Goal: Entertainment & Leisure: Consume media (video, audio)

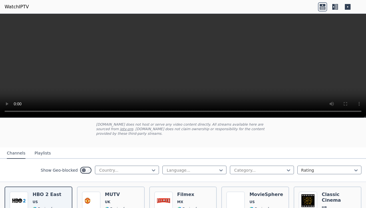
scroll to position [38, 0]
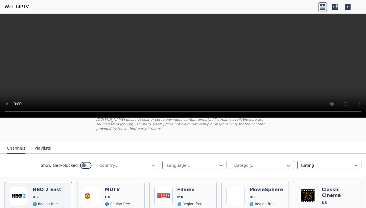
click at [151, 162] on icon at bounding box center [154, 165] width 6 height 6
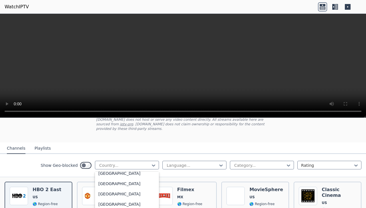
scroll to position [2012, 0]
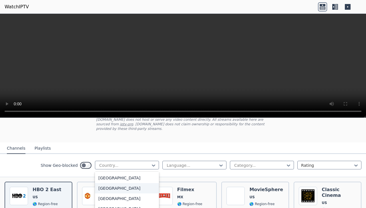
click at [116, 185] on div "United States" at bounding box center [127, 188] width 64 height 10
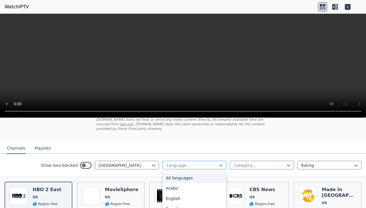
click at [194, 162] on div at bounding box center [192, 165] width 52 height 6
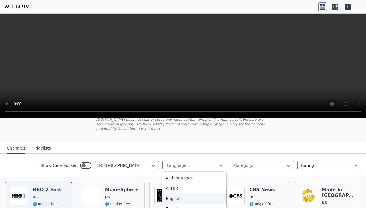
click at [184, 193] on div "English" at bounding box center [194, 198] width 64 height 10
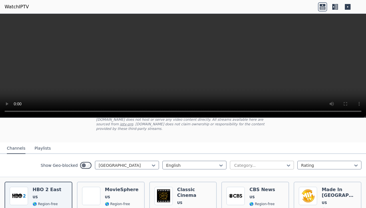
click at [270, 162] on div at bounding box center [260, 165] width 52 height 6
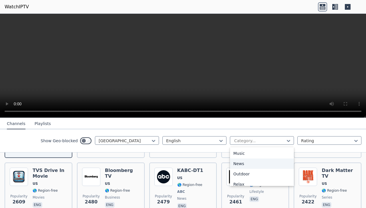
scroll to position [203, 0]
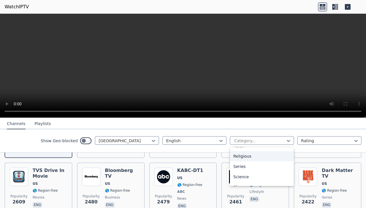
click at [240, 157] on div "Religious" at bounding box center [262, 156] width 64 height 10
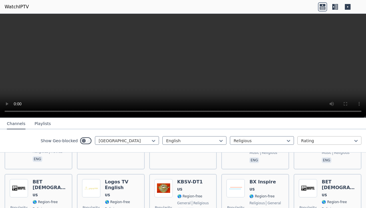
click at [314, 141] on div at bounding box center [327, 141] width 52 height 6
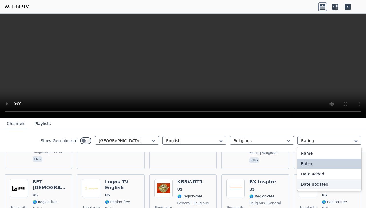
click at [311, 184] on div "Date updated" at bounding box center [329, 184] width 64 height 10
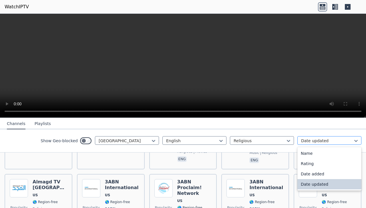
click at [312, 140] on div at bounding box center [327, 141] width 52 height 6
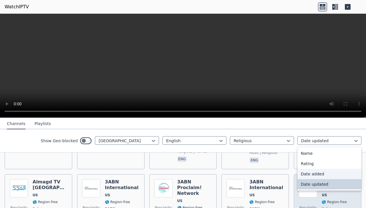
click at [308, 171] on div "Date added" at bounding box center [329, 174] width 64 height 10
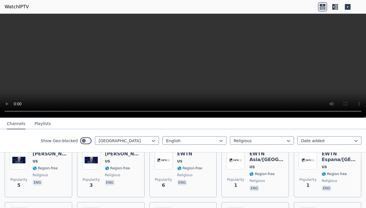
scroll to position [774, 0]
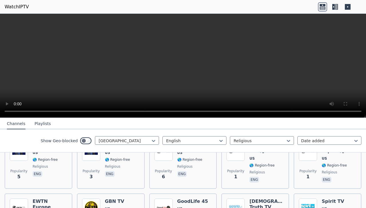
click at [41, 125] on button "Playlists" at bounding box center [43, 123] width 16 height 11
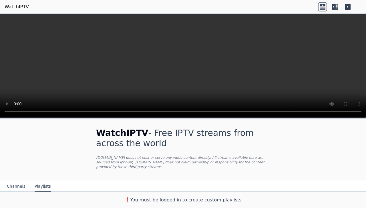
scroll to position [0, 0]
click at [334, 7] on icon at bounding box center [333, 7] width 3 height 6
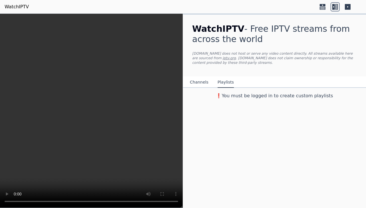
click at [327, 6] on icon at bounding box center [322, 6] width 9 height 9
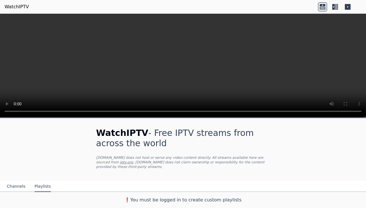
click at [347, 8] on icon at bounding box center [348, 7] width 6 height 6
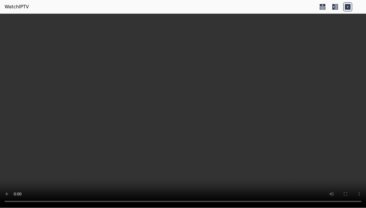
click at [335, 5] on icon at bounding box center [334, 6] width 9 height 9
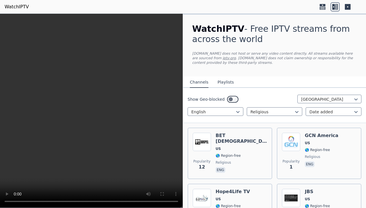
click at [224, 83] on button "Playlists" at bounding box center [226, 82] width 16 height 11
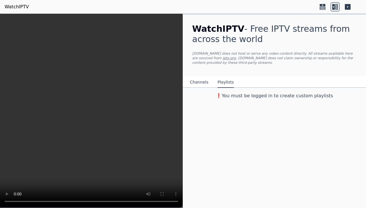
click at [349, 8] on icon at bounding box center [348, 7] width 6 height 6
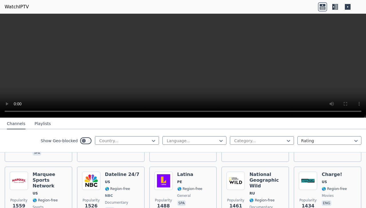
scroll to position [572, 0]
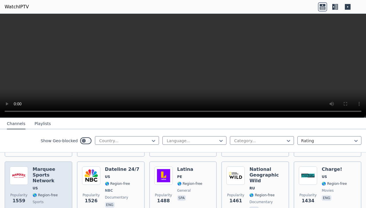
click at [49, 181] on div "Marquee Sports Network US 🌎 Region-free sports eng" at bounding box center [50, 189] width 35 height 47
click at [50, 172] on h6 "Marquee Sports Network" at bounding box center [50, 174] width 35 height 17
click at [37, 166] on h6 "Marquee Sports Network" at bounding box center [50, 174] width 35 height 17
click at [16, 166] on img at bounding box center [19, 175] width 18 height 18
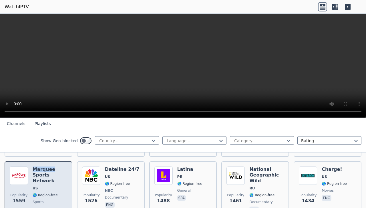
click at [16, 166] on img at bounding box center [19, 175] width 18 height 18
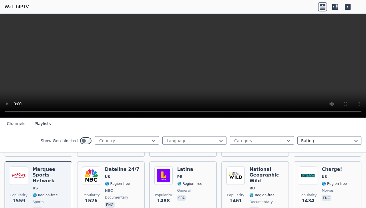
click at [74, 140] on div "Show Geo-blocked" at bounding box center [66, 140] width 51 height 9
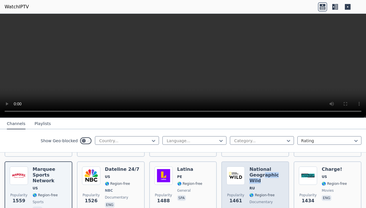
click at [259, 173] on h6 "National Geographic Wild" at bounding box center [266, 174] width 35 height 17
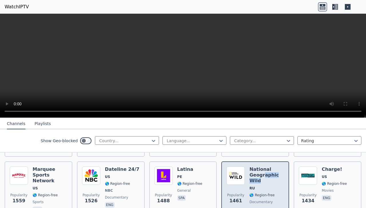
click at [259, 173] on h6 "National Geographic Wild" at bounding box center [266, 174] width 35 height 17
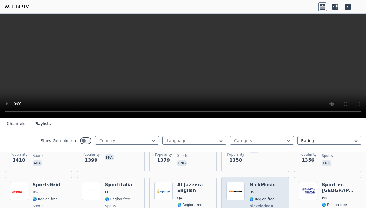
scroll to position [686, 0]
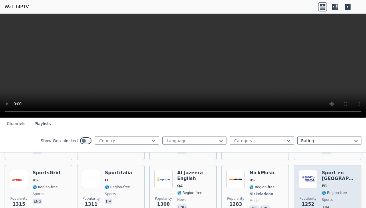
click at [311, 182] on img at bounding box center [308, 179] width 18 height 18
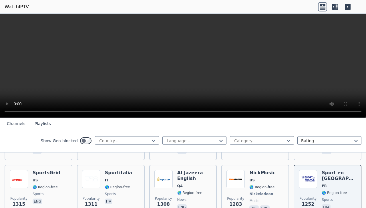
click at [39, 124] on button "Playlists" at bounding box center [43, 123] width 16 height 11
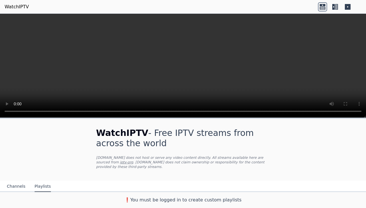
scroll to position [0, 0]
click at [145, 197] on h3 "❗️You must be logged in to create custom playlists" at bounding box center [183, 199] width 192 height 7
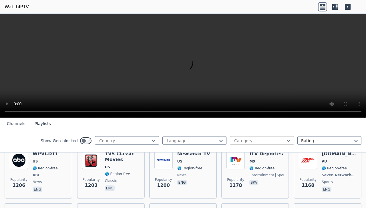
scroll to position [953, 0]
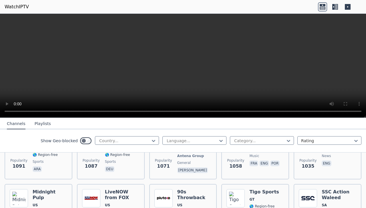
click at [336, 6] on icon at bounding box center [334, 6] width 9 height 9
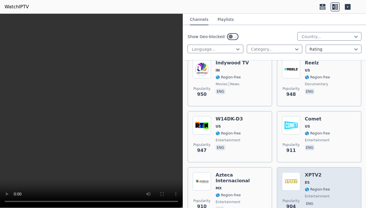
scroll to position [2668, 0]
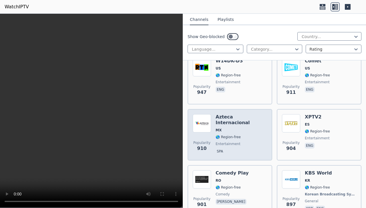
click at [261, 145] on div "Popularity 910 Azteca Internacional MX 🌎 Region-free entertainment spa" at bounding box center [230, 134] width 74 height 41
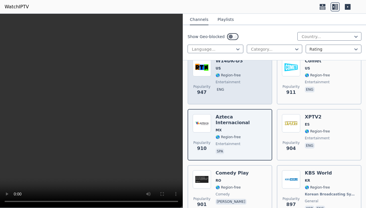
click at [245, 81] on div "Popularity 947 W14DK-D3 US 🌎 Region-free entertainment eng" at bounding box center [230, 78] width 74 height 41
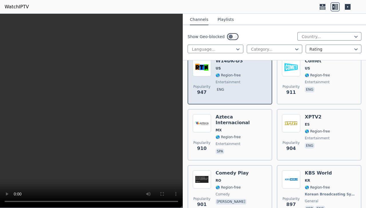
click at [245, 81] on div "Popularity 947 W14DK-D3 US 🌎 Region-free entertainment eng" at bounding box center [230, 78] width 74 height 41
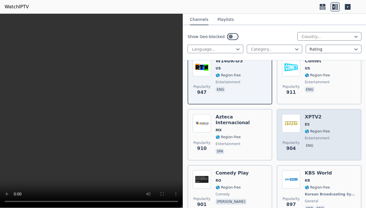
click at [305, 138] on span "entertainment" at bounding box center [317, 138] width 25 height 5
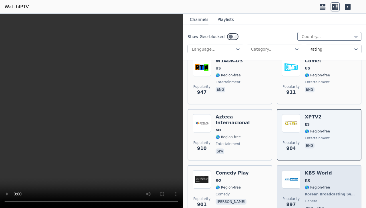
click at [298, 182] on img at bounding box center [291, 179] width 18 height 18
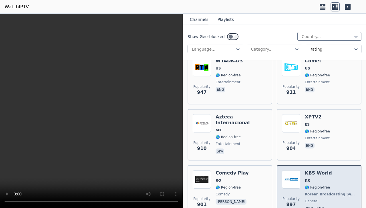
click at [298, 182] on img at bounding box center [291, 179] width 18 height 18
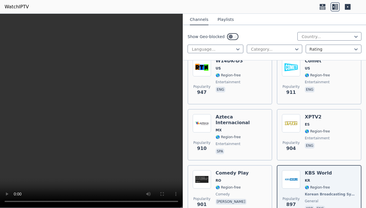
click at [214, 20] on div "Channels Playlists" at bounding box center [211, 19] width 53 height 11
click at [220, 19] on button "Playlists" at bounding box center [226, 19] width 16 height 11
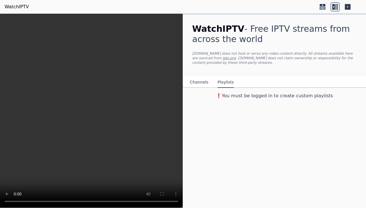
scroll to position [0, 0]
click at [200, 78] on button "Channels" at bounding box center [199, 82] width 19 height 11
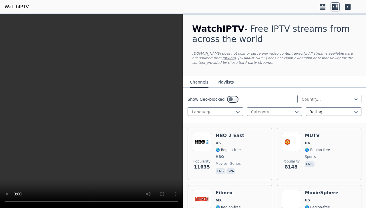
click at [323, 11] on icon at bounding box center [322, 6] width 9 height 9
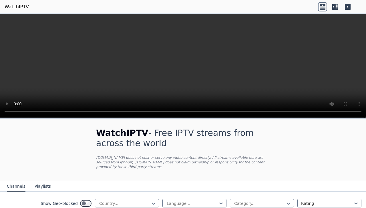
click at [336, 8] on icon at bounding box center [336, 7] width 3 height 6
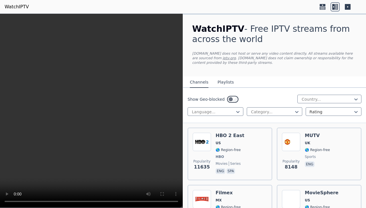
click at [347, 9] on icon at bounding box center [348, 7] width 6 height 6
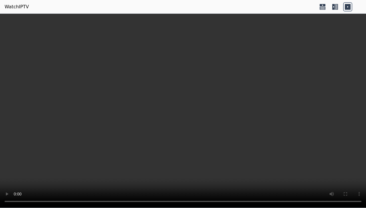
click at [322, 4] on icon at bounding box center [323, 5] width 6 height 2
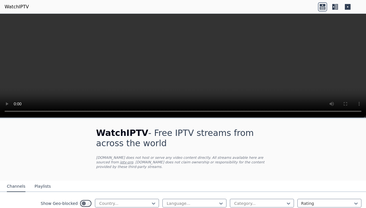
click at [41, 182] on button "Playlists" at bounding box center [43, 186] width 16 height 11
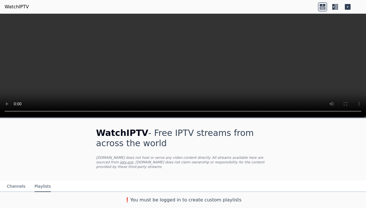
drag, startPoint x: 159, startPoint y: 196, endPoint x: 150, endPoint y: 201, distance: 10.9
click at [150, 201] on div "WatchIPTV - Free IPTV streams from across the world WatchIPTV.xyz does not host…" at bounding box center [183, 163] width 366 height 90
click at [343, 71] on video at bounding box center [183, 66] width 366 height 104
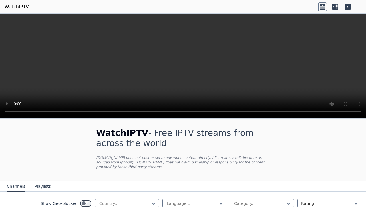
click at [42, 183] on button "Playlists" at bounding box center [43, 186] width 16 height 11
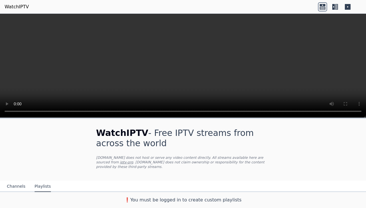
click at [5, 9] on link "WatchIPTV" at bounding box center [17, 6] width 24 height 7
click at [6, 7] on link "WatchIPTV" at bounding box center [17, 6] width 24 height 7
click at [306, 147] on div "WatchIPTV - Free IPTV streams from across the world WatchIPTV.xyz does not host…" at bounding box center [183, 162] width 366 height 87
click at [14, 184] on button "Channels" at bounding box center [16, 186] width 19 height 11
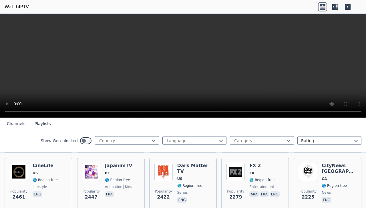
scroll to position [381, 0]
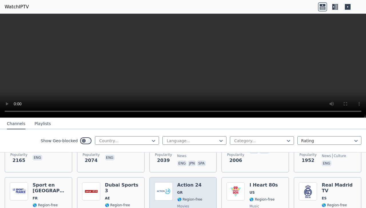
click at [183, 182] on h6 "Action 24" at bounding box center [189, 185] width 25 height 6
click at [183, 183] on h6 "Action 24" at bounding box center [189, 185] width 25 height 6
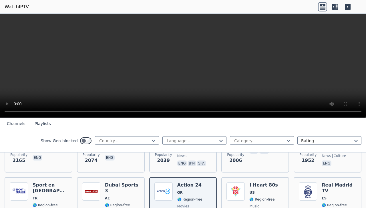
click at [46, 124] on div "Channels Playlists" at bounding box center [28, 123] width 53 height 11
click at [43, 125] on button "Playlists" at bounding box center [43, 123] width 16 height 11
